Goal: Task Accomplishment & Management: Complete application form

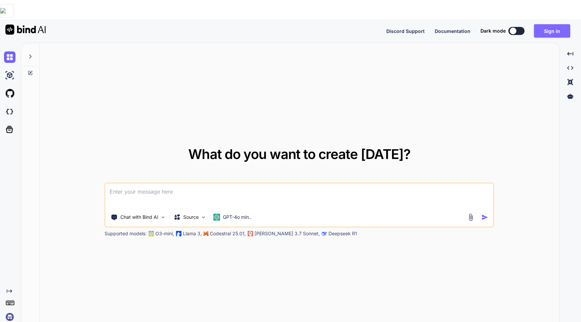
click at [542, 24] on button "Sign in" at bounding box center [552, 30] width 36 height 13
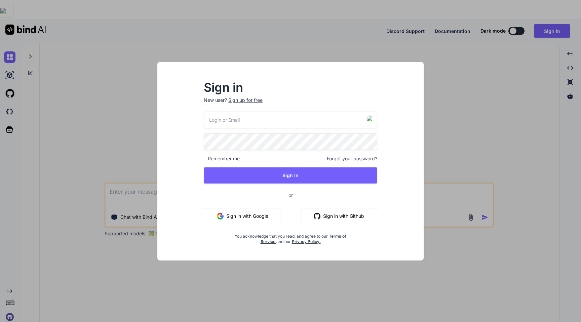
click at [253, 215] on button "Sign in with Google" at bounding box center [243, 216] width 78 height 16
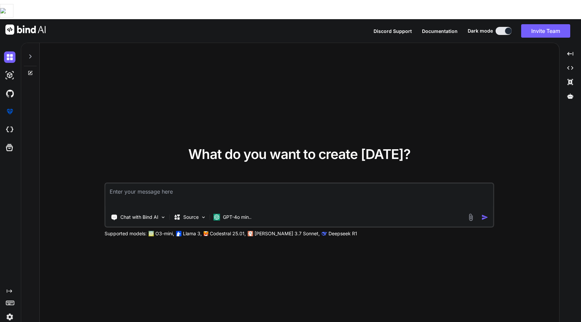
click at [11, 311] on img at bounding box center [9, 316] width 11 height 11
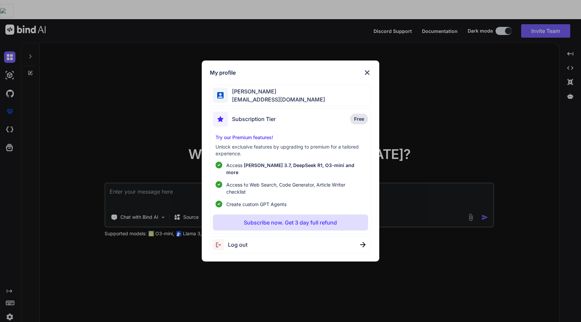
type textarea "x"
click at [72, 118] on div "My profile Rohit Siingh blogwithrohit@gmail.com Subscription Tier Free Try our …" at bounding box center [290, 161] width 581 height 322
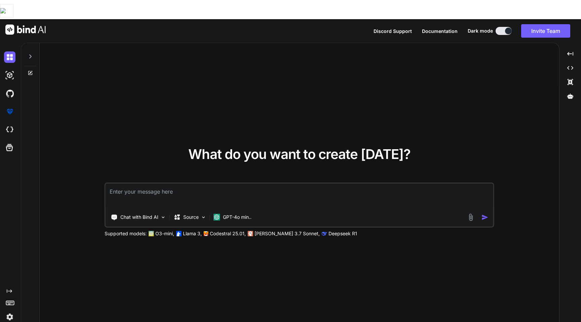
click at [8, 311] on img at bounding box center [9, 316] width 11 height 11
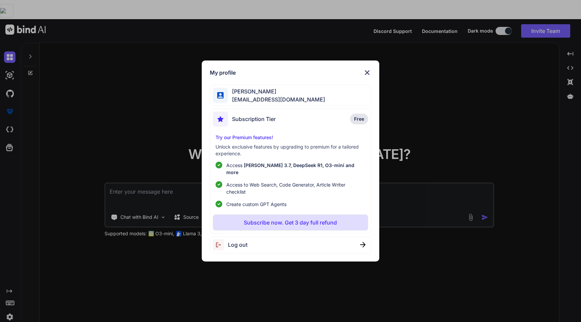
click at [242, 244] on span "Log out" at bounding box center [238, 245] width 20 height 8
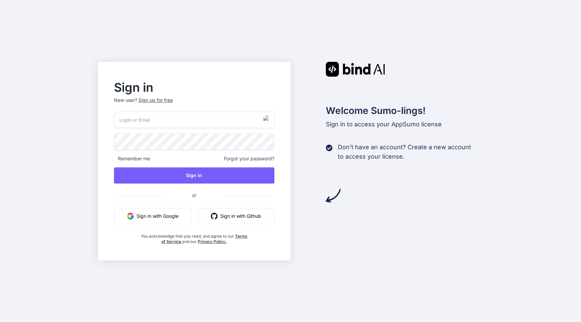
click at [158, 216] on button "Sign in with Google" at bounding box center [153, 216] width 78 height 16
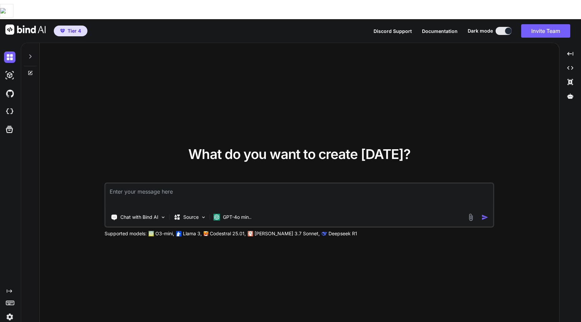
click at [8, 311] on img at bounding box center [9, 316] width 11 height 11
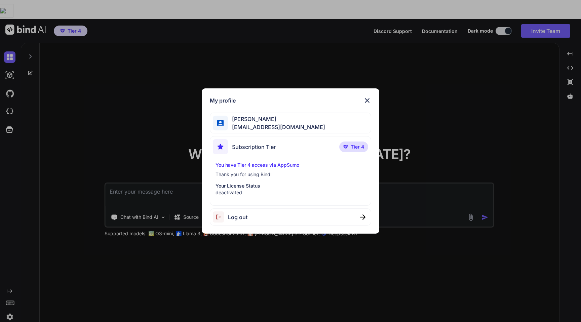
click at [230, 222] on div "Log out" at bounding box center [230, 217] width 35 height 11
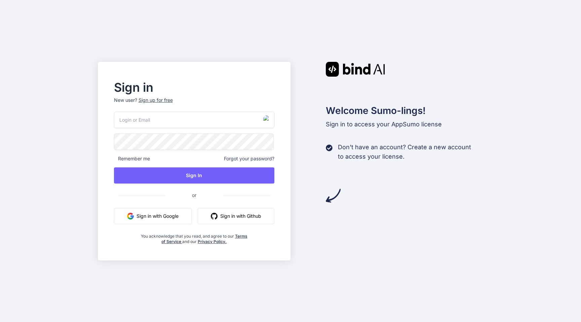
type input "emelie.ullrich@nicheful.io"
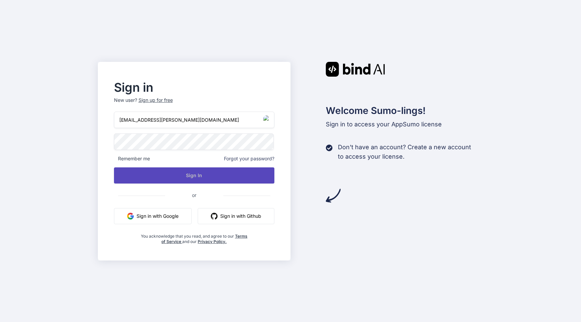
click at [176, 172] on button "Sign In" at bounding box center [194, 176] width 161 height 16
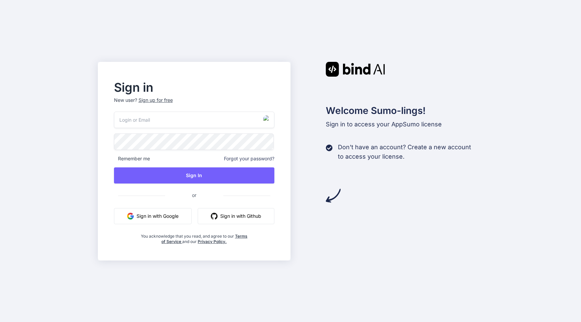
type input "[PERSON_NAME][EMAIL_ADDRESS][DOMAIN_NAME]"
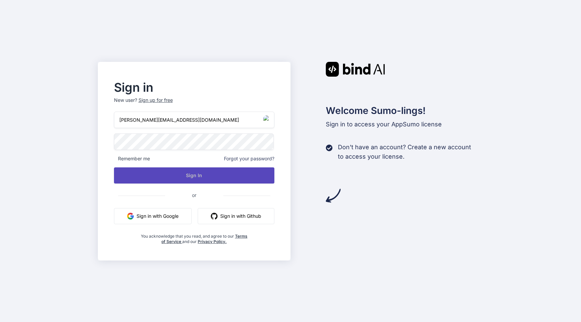
click at [227, 174] on button "Sign In" at bounding box center [194, 176] width 161 height 16
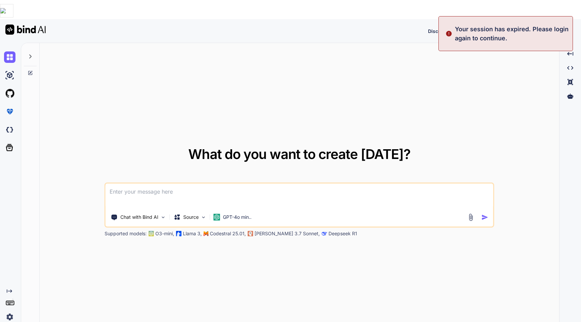
click at [10, 311] on img at bounding box center [9, 316] width 11 height 11
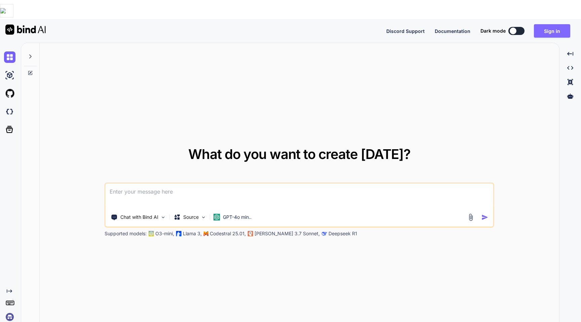
click at [540, 24] on button "Sign in" at bounding box center [552, 30] width 36 height 13
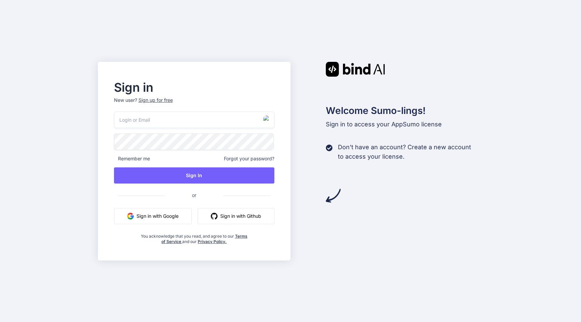
type input "nick-crooks-275@serf.me"
click at [103, 150] on div "Sign in New user? Sign up for free nick-crooks-275@serf.me Remember me Forgot y…" at bounding box center [194, 161] width 193 height 199
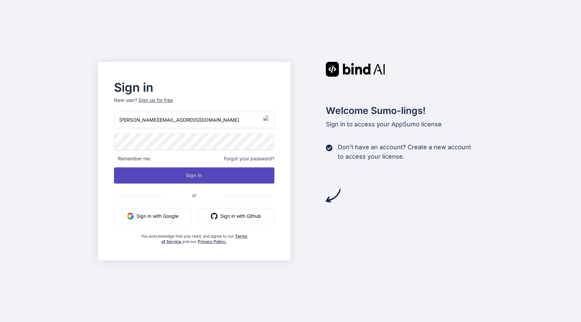
click at [147, 177] on button "Sign In" at bounding box center [194, 176] width 161 height 16
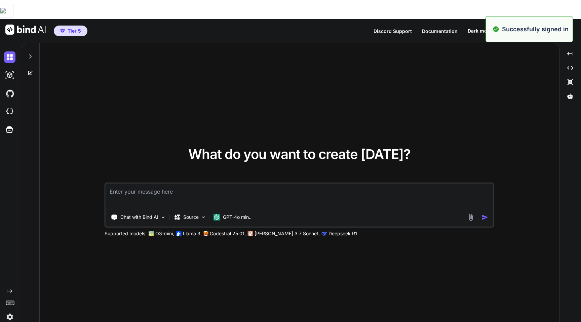
click at [9, 311] on img at bounding box center [9, 316] width 11 height 11
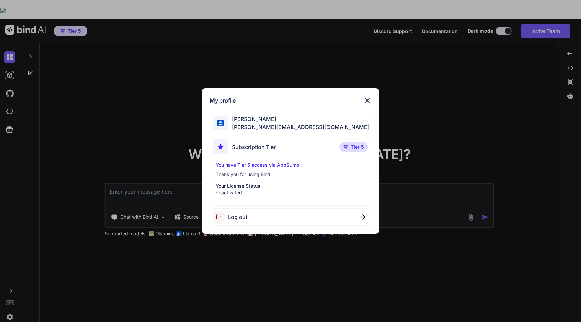
click at [240, 218] on span "Log out" at bounding box center [238, 217] width 20 height 8
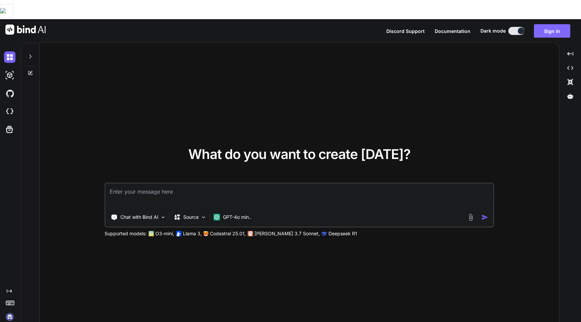
click at [554, 24] on button "Sign in" at bounding box center [552, 30] width 36 height 13
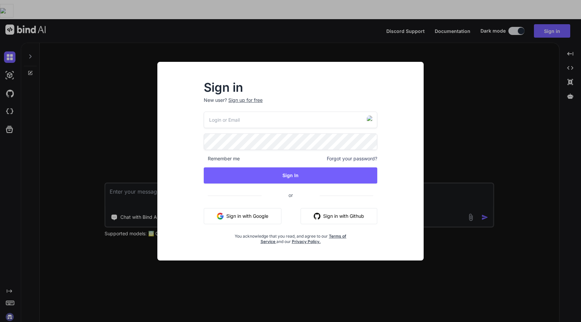
click at [247, 100] on div "Sign up for free" at bounding box center [245, 100] width 34 height 7
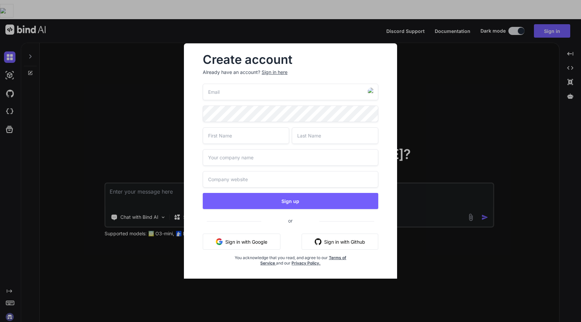
click at [257, 97] on input "email" at bounding box center [291, 92] width 176 height 16
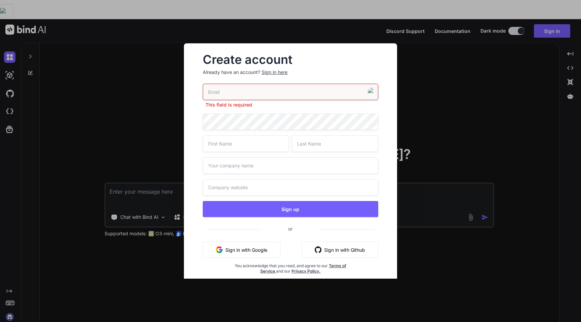
paste input "madiha.vanhooft20@chillcatch.org"
type input "madiha.vanhooft20@chillcatch.org"
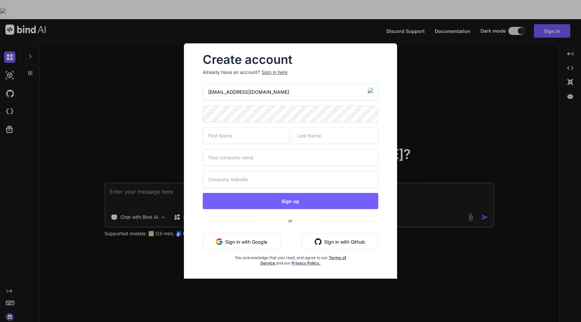
click at [247, 140] on input "text" at bounding box center [246, 135] width 86 height 16
type input "Madha"
type input "Vanhon"
type input "madha"
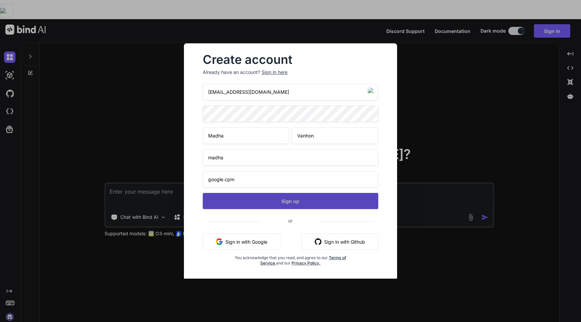
type input "google.cpm"
click at [309, 201] on button "Sign up" at bounding box center [291, 201] width 176 height 16
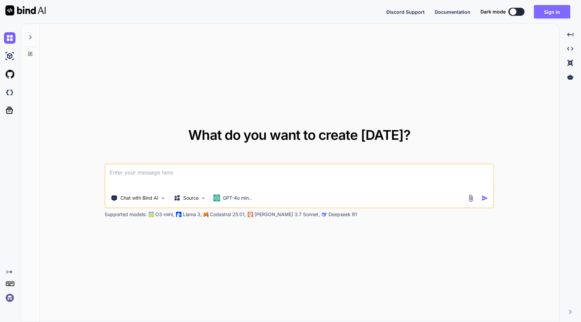
click at [549, 10] on button "Sign in" at bounding box center [552, 11] width 36 height 13
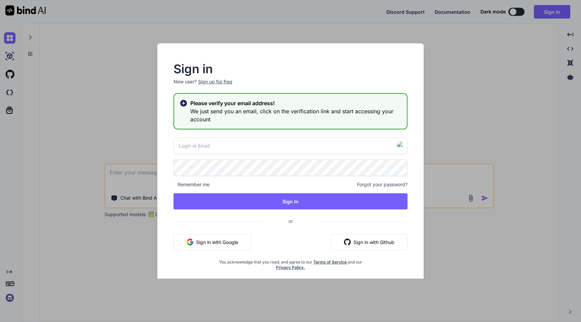
type input "emelie.ullrich@nicheful.io"
click at [321, 116] on h3 "We just send you an email, click on the verification link and start accessing y…" at bounding box center [295, 115] width 211 height 16
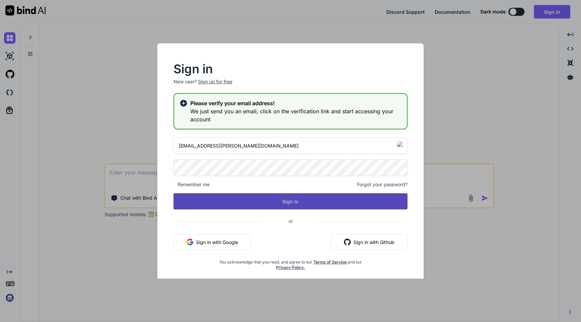
click at [285, 200] on button "Sign In" at bounding box center [291, 201] width 234 height 16
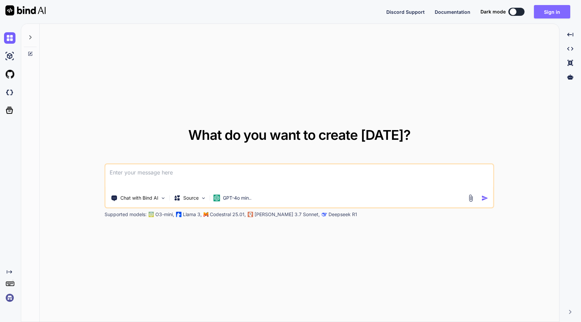
click at [552, 10] on button "Sign in" at bounding box center [552, 11] width 36 height 13
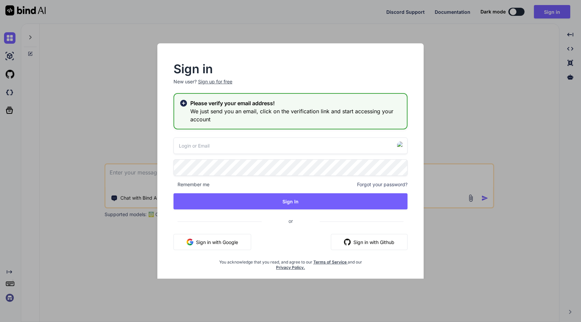
type input "[PERSON_NAME][EMAIL_ADDRESS][DOMAIN_NAME]"
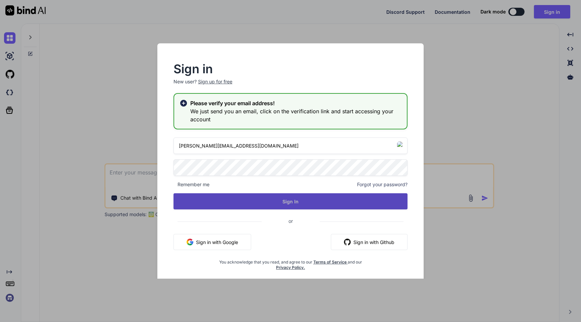
click at [271, 195] on button "Sign In" at bounding box center [291, 201] width 234 height 16
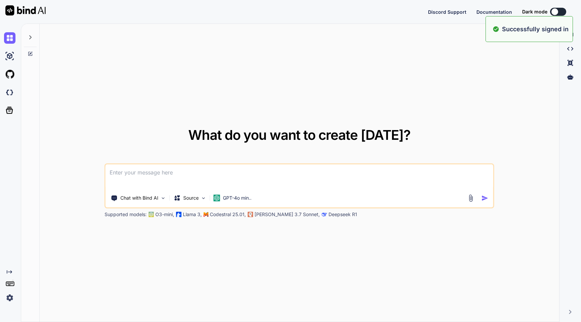
click at [11, 294] on img at bounding box center [9, 297] width 11 height 11
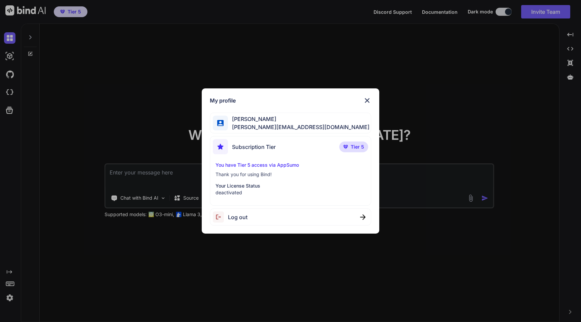
click at [232, 50] on div "My profile [PERSON_NAME] [PERSON_NAME][EMAIL_ADDRESS][DOMAIN_NAME] Subscription…" at bounding box center [290, 161] width 581 height 322
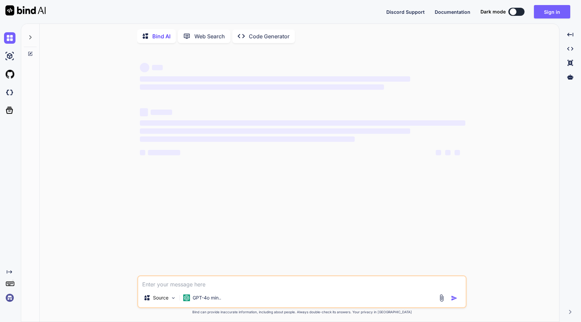
type textarea "x"
